Goal: Task Accomplishment & Management: Use online tool/utility

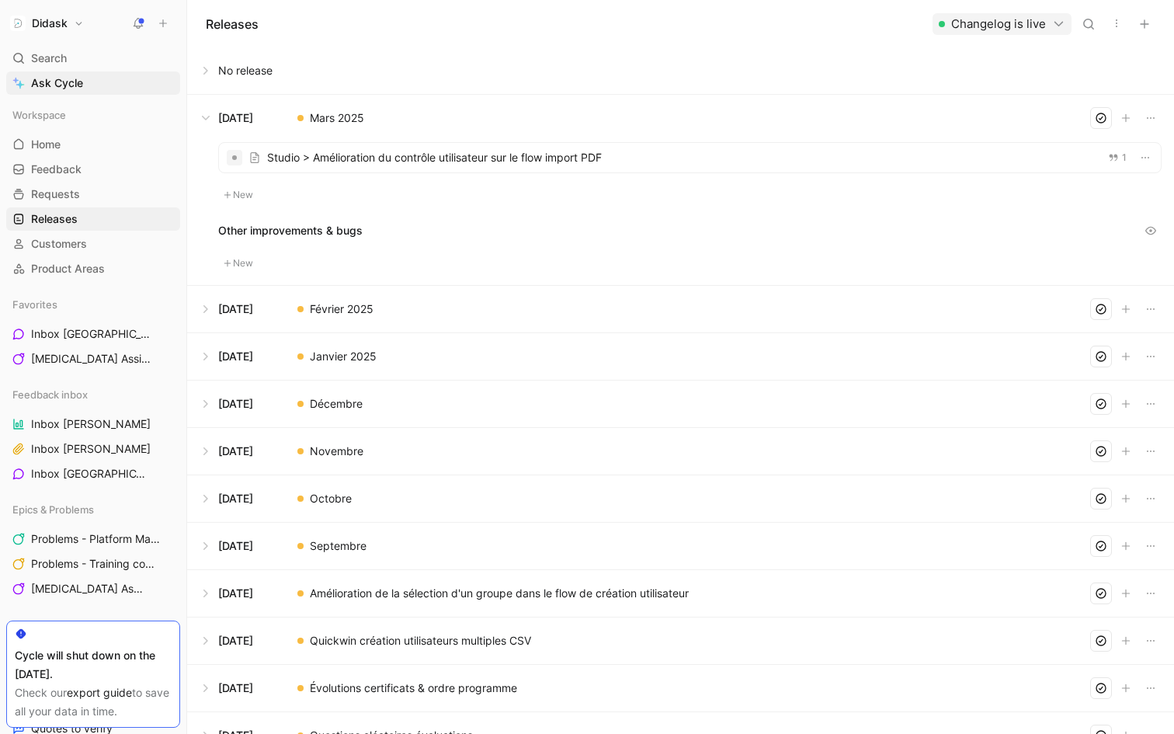
click at [1112, 24] on icon "button" at bounding box center [1116, 23] width 12 height 12
click at [1079, 76] on span "Export in CSV" at bounding box center [1056, 78] width 70 height 13
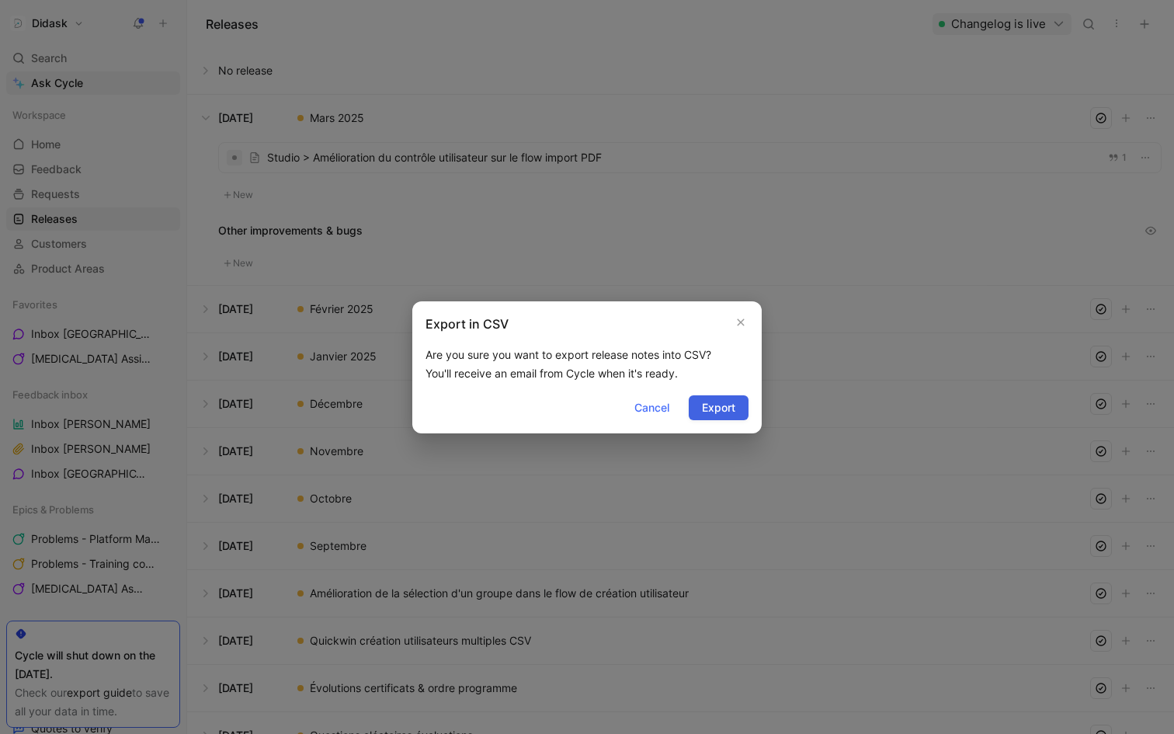
click at [721, 404] on span "Export" at bounding box center [718, 407] width 33 height 19
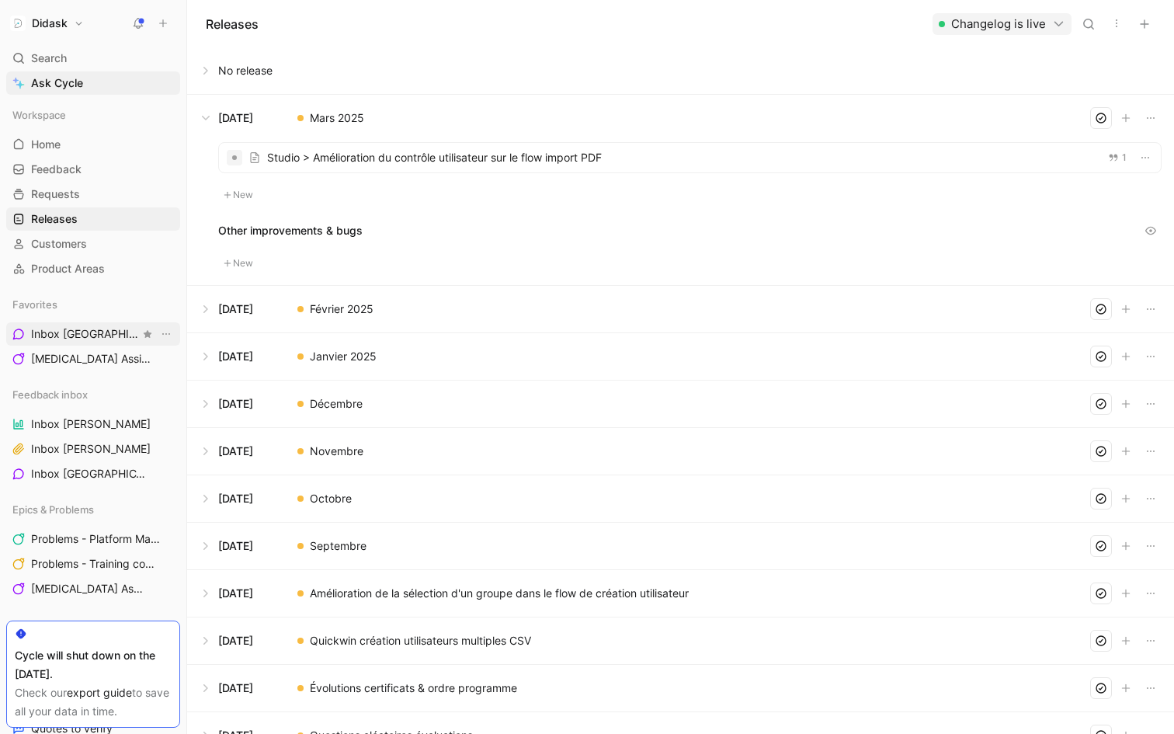
click at [64, 336] on span "Inbox [PERSON_NAME] Feedback inbox" at bounding box center [85, 334] width 109 height 16
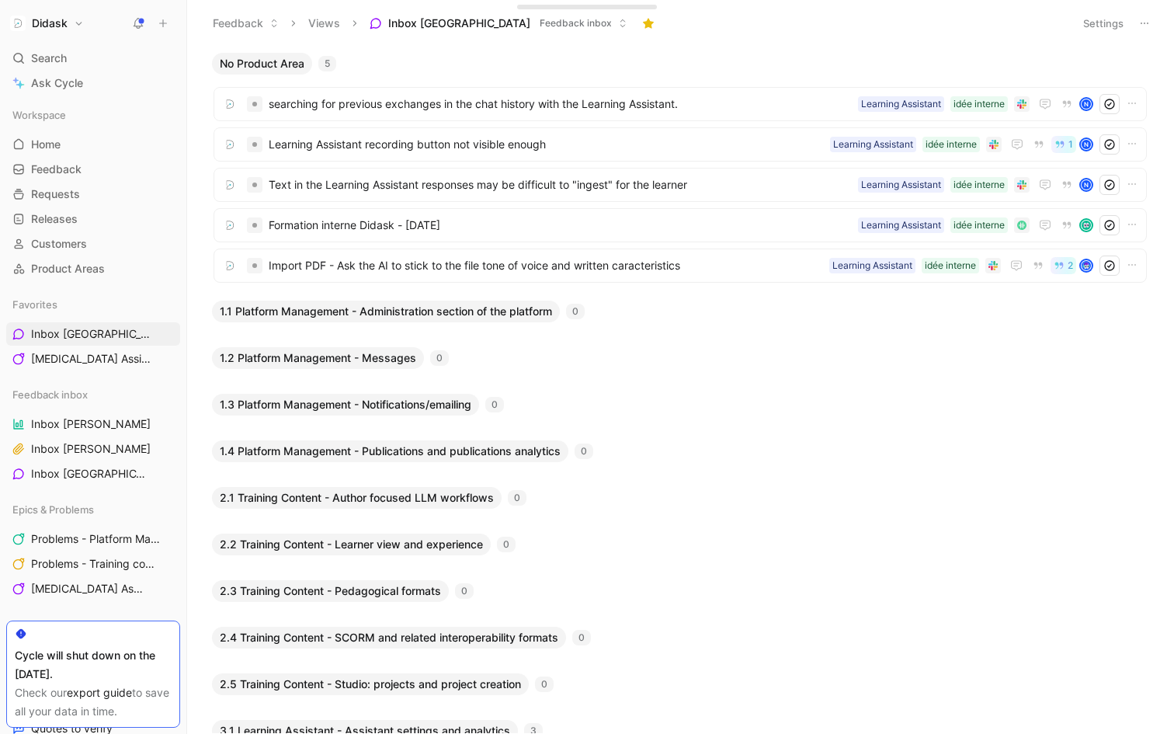
click at [429, 32] on button "Inbox [PERSON_NAME] Feedback inbox" at bounding box center [498, 23] width 272 height 23
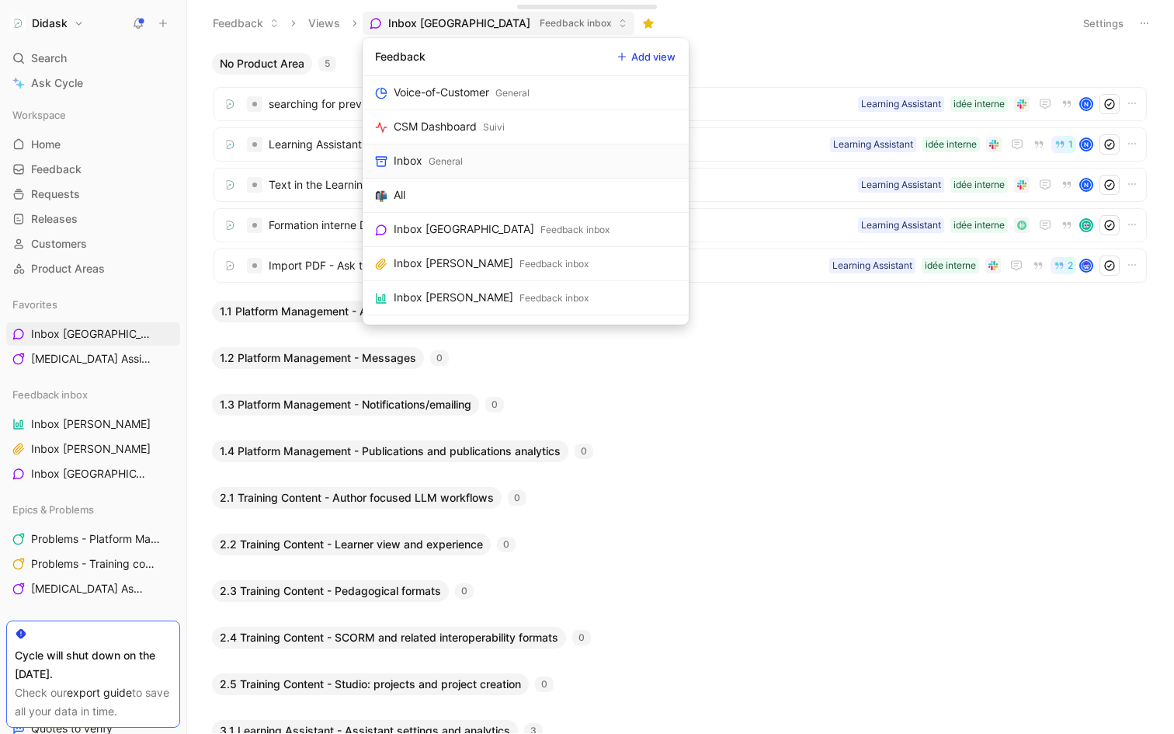
scroll to position [36, 0]
click at [438, 194] on link "All" at bounding box center [525, 194] width 326 height 34
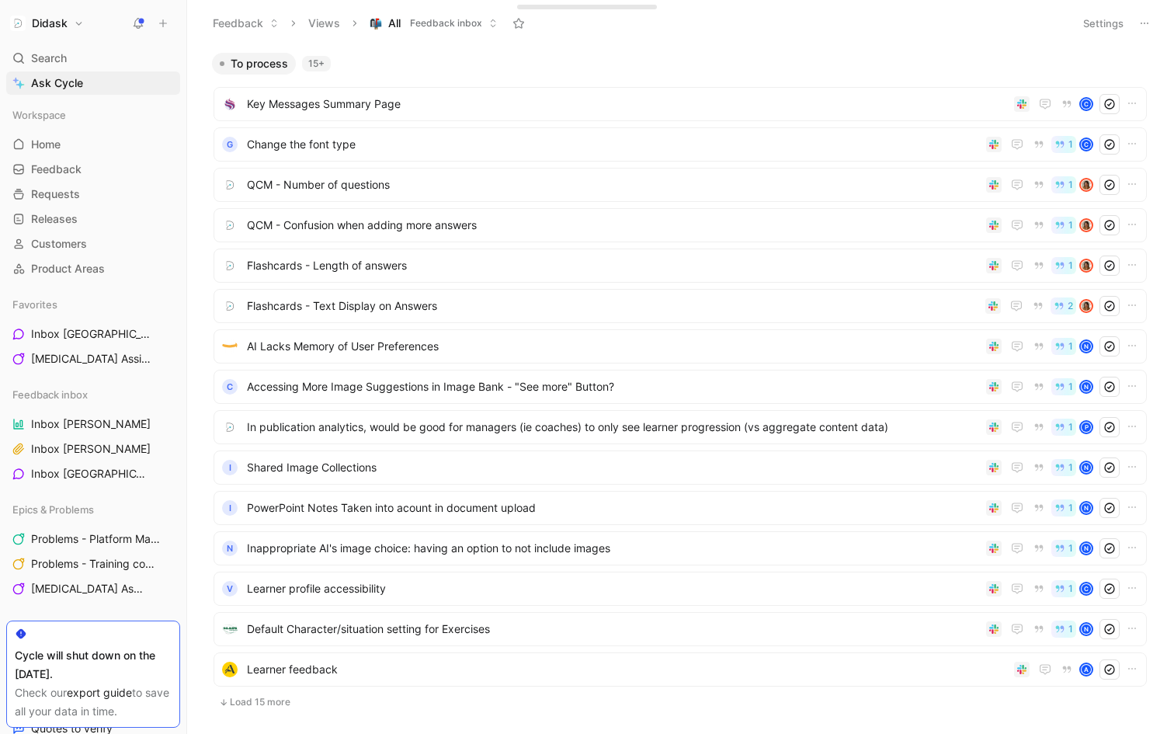
click at [1143, 29] on button at bounding box center [1144, 23] width 22 height 22
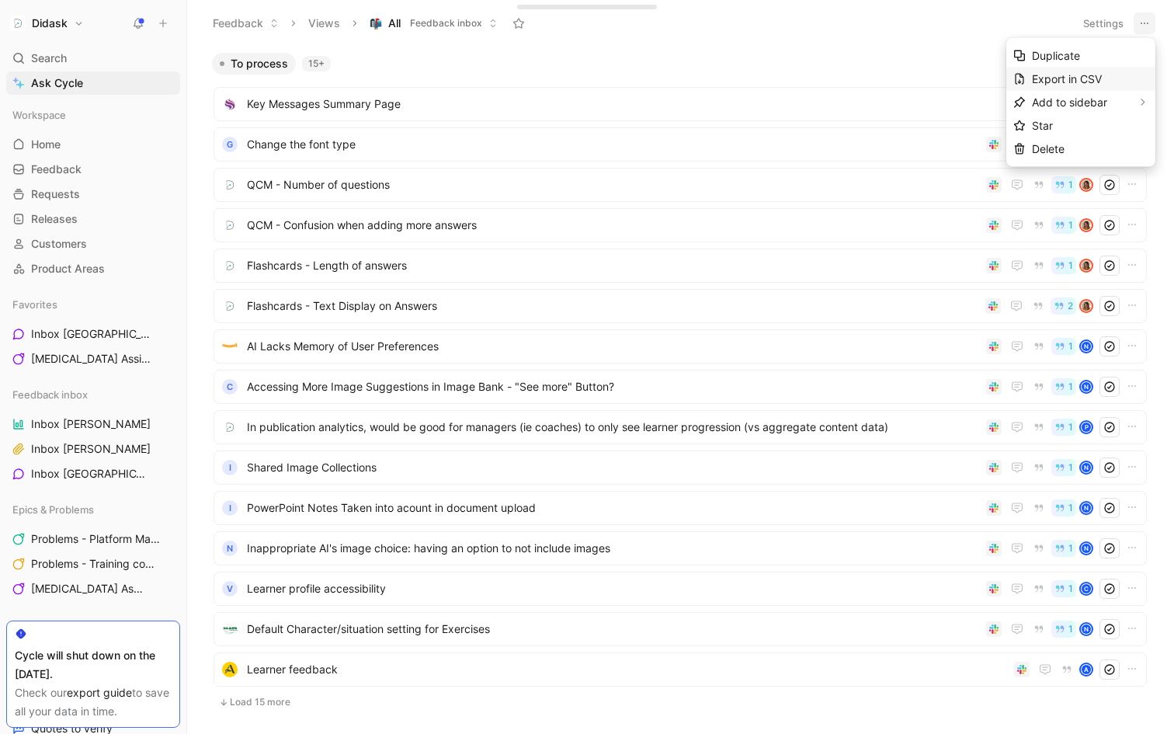
click at [1093, 75] on span "Export in CSV" at bounding box center [1067, 78] width 70 height 13
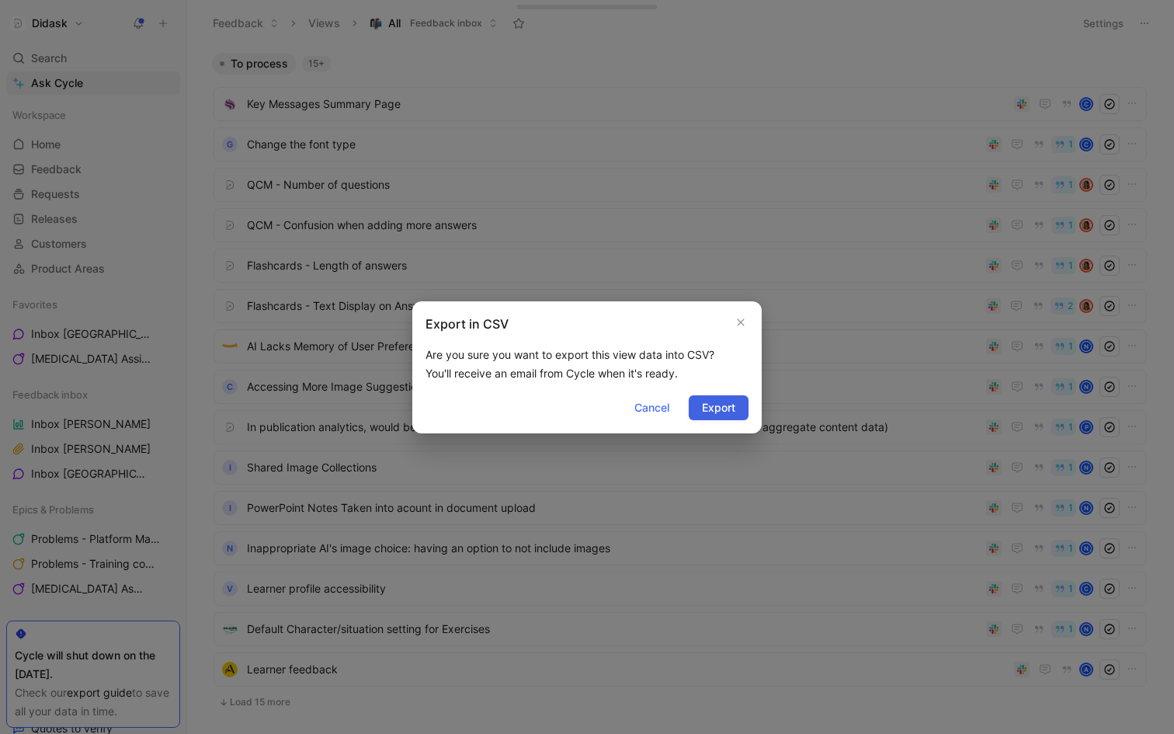
click at [729, 407] on span "Export" at bounding box center [718, 407] width 33 height 19
